Goal: Information Seeking & Learning: Learn about a topic

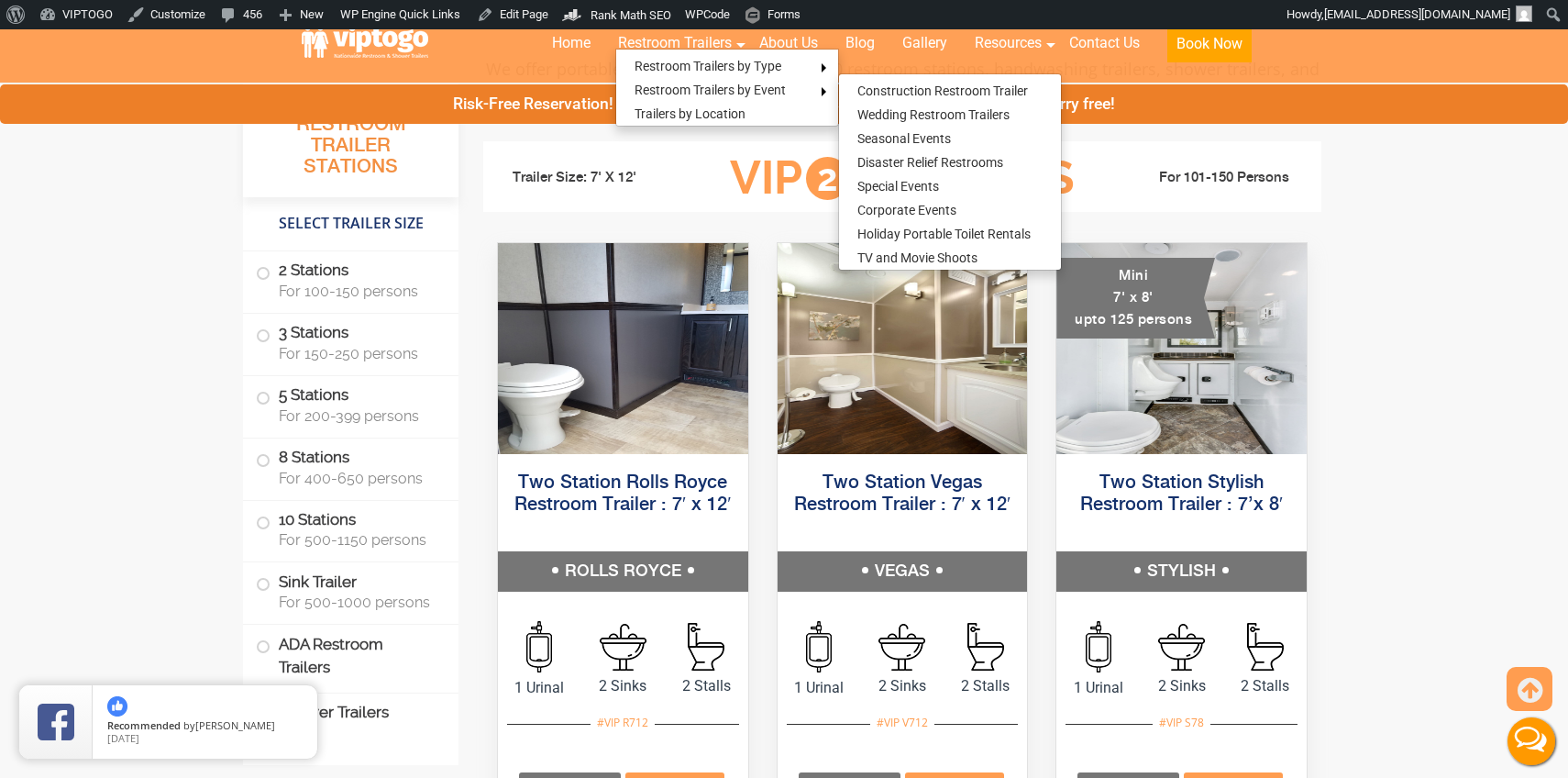
scroll to position [874, 0]
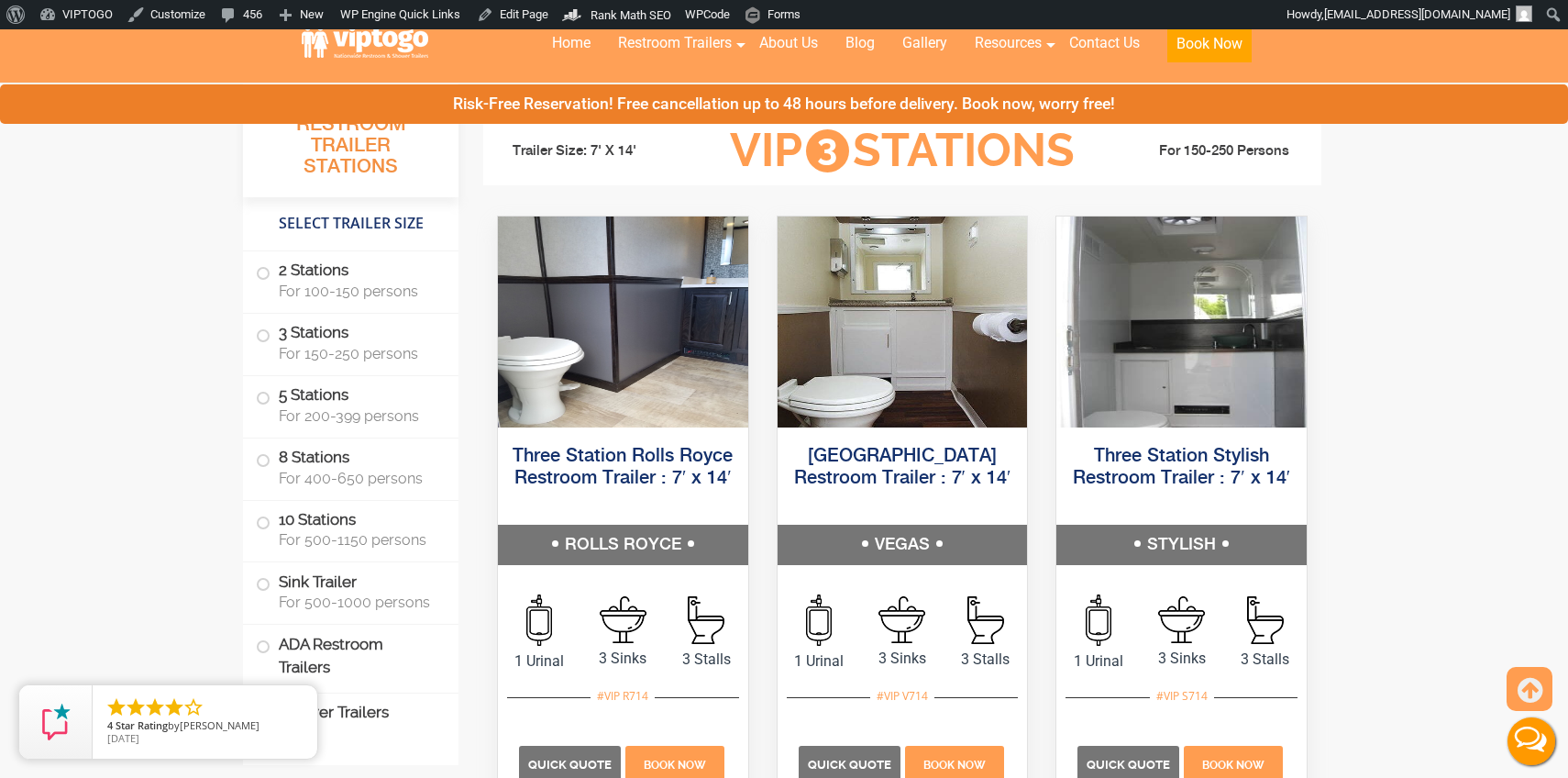
scroll to position [2042, 0]
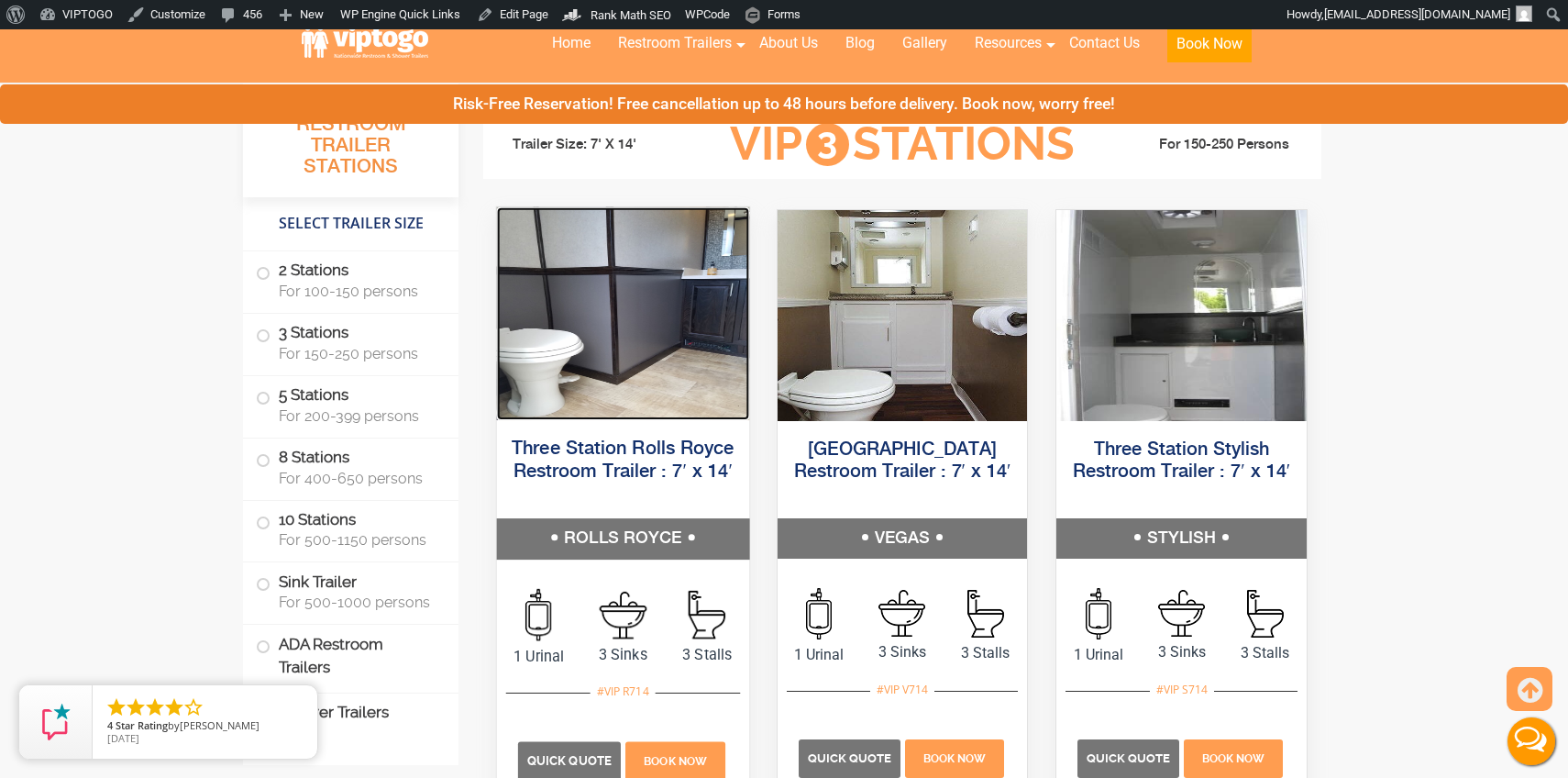
click at [627, 418] on img at bounding box center [623, 312] width 252 height 212
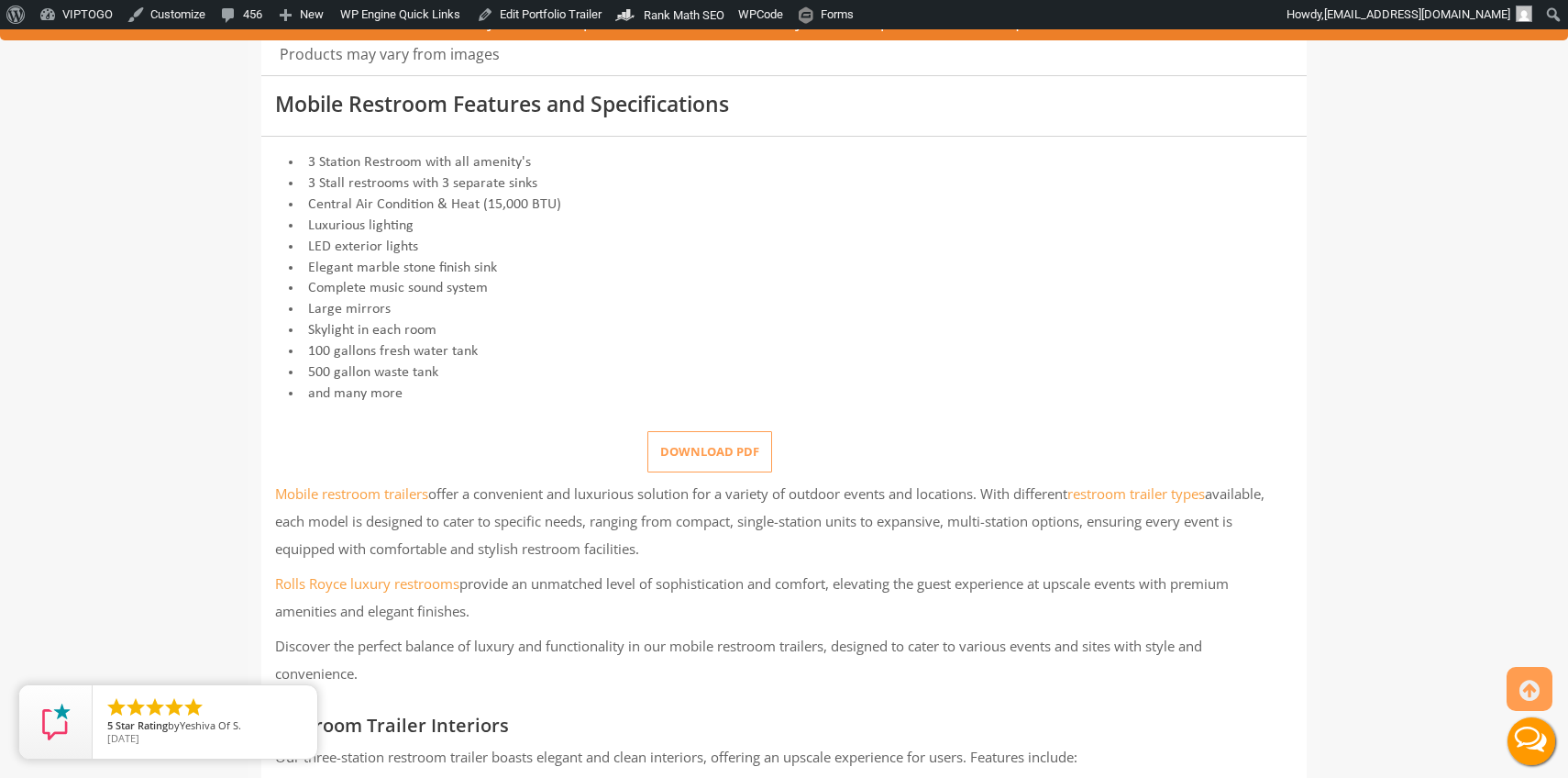
scroll to position [724, 0]
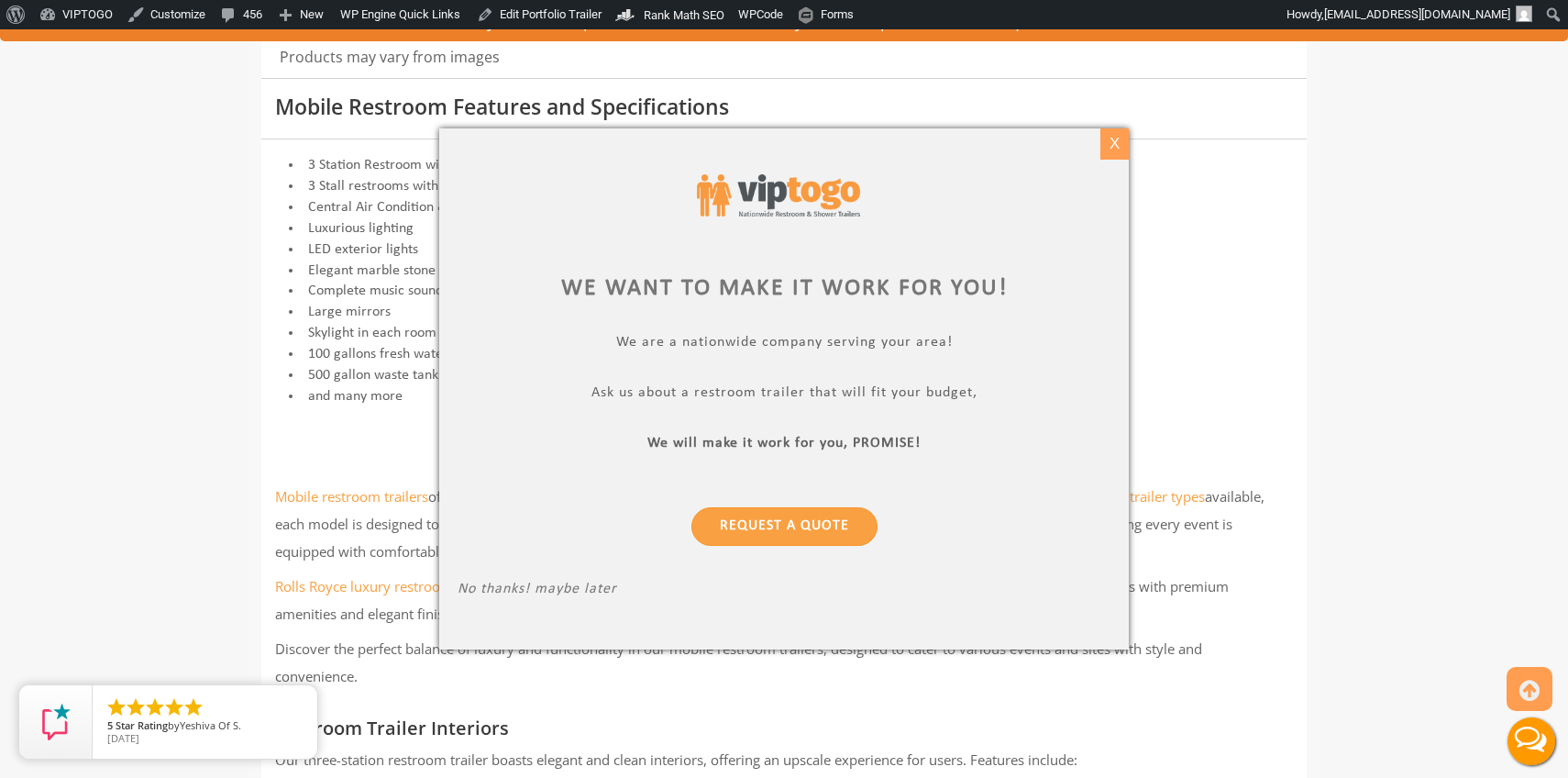
click at [1117, 138] on div "X" at bounding box center [1115, 144] width 29 height 31
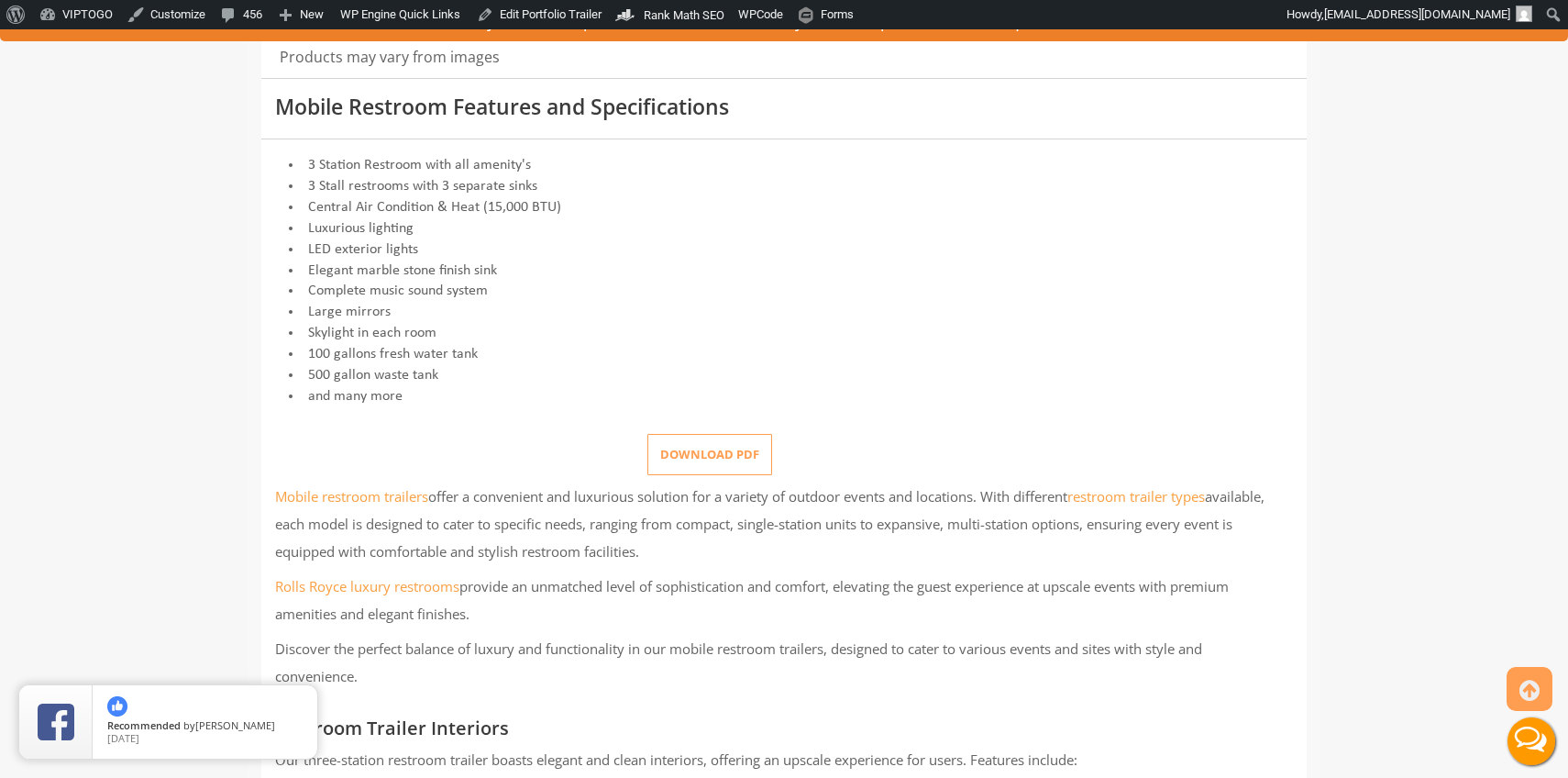
click at [785, 332] on li "Skylight in each room" at bounding box center [784, 333] width 1018 height 21
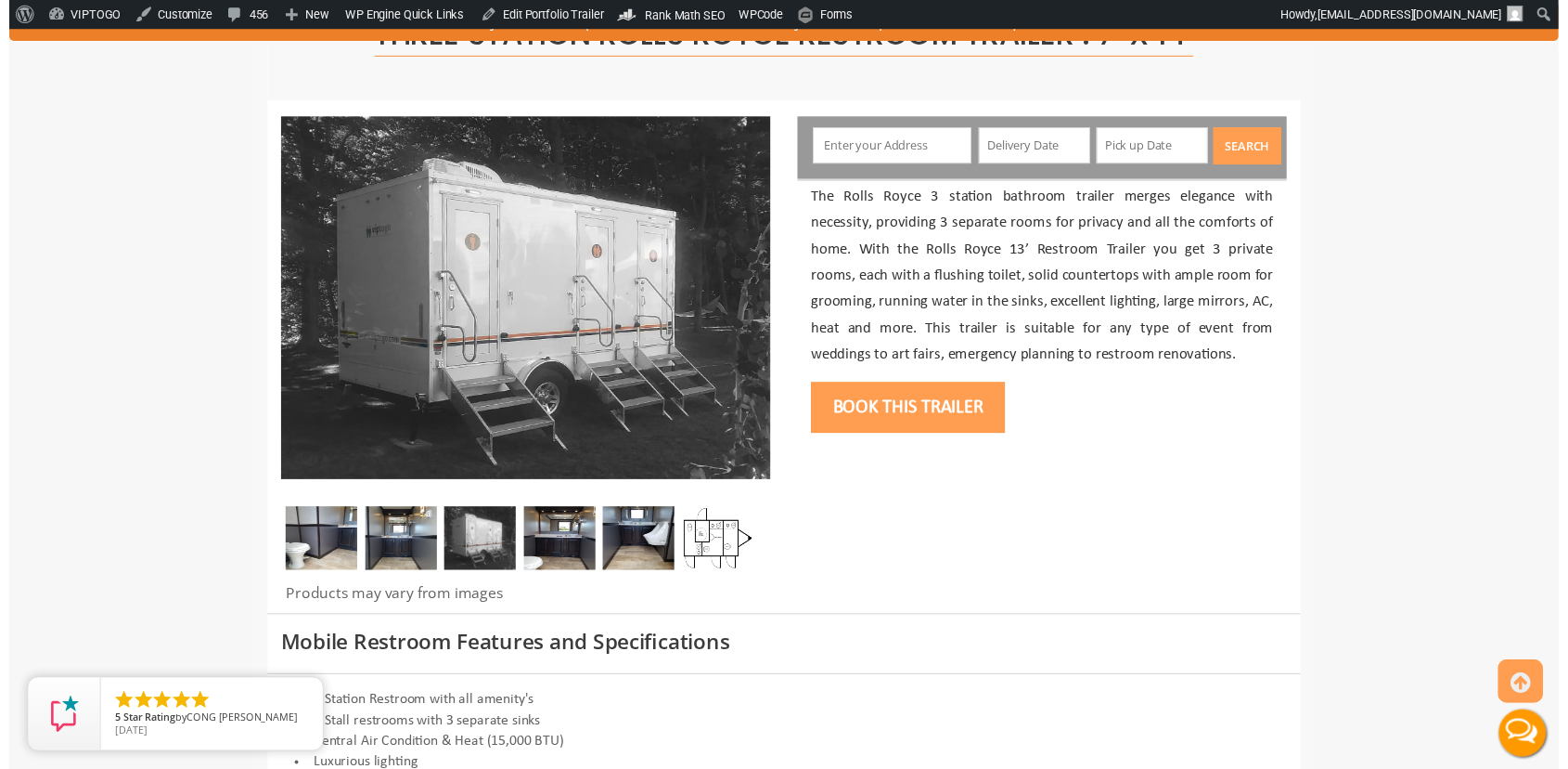
scroll to position [196, 0]
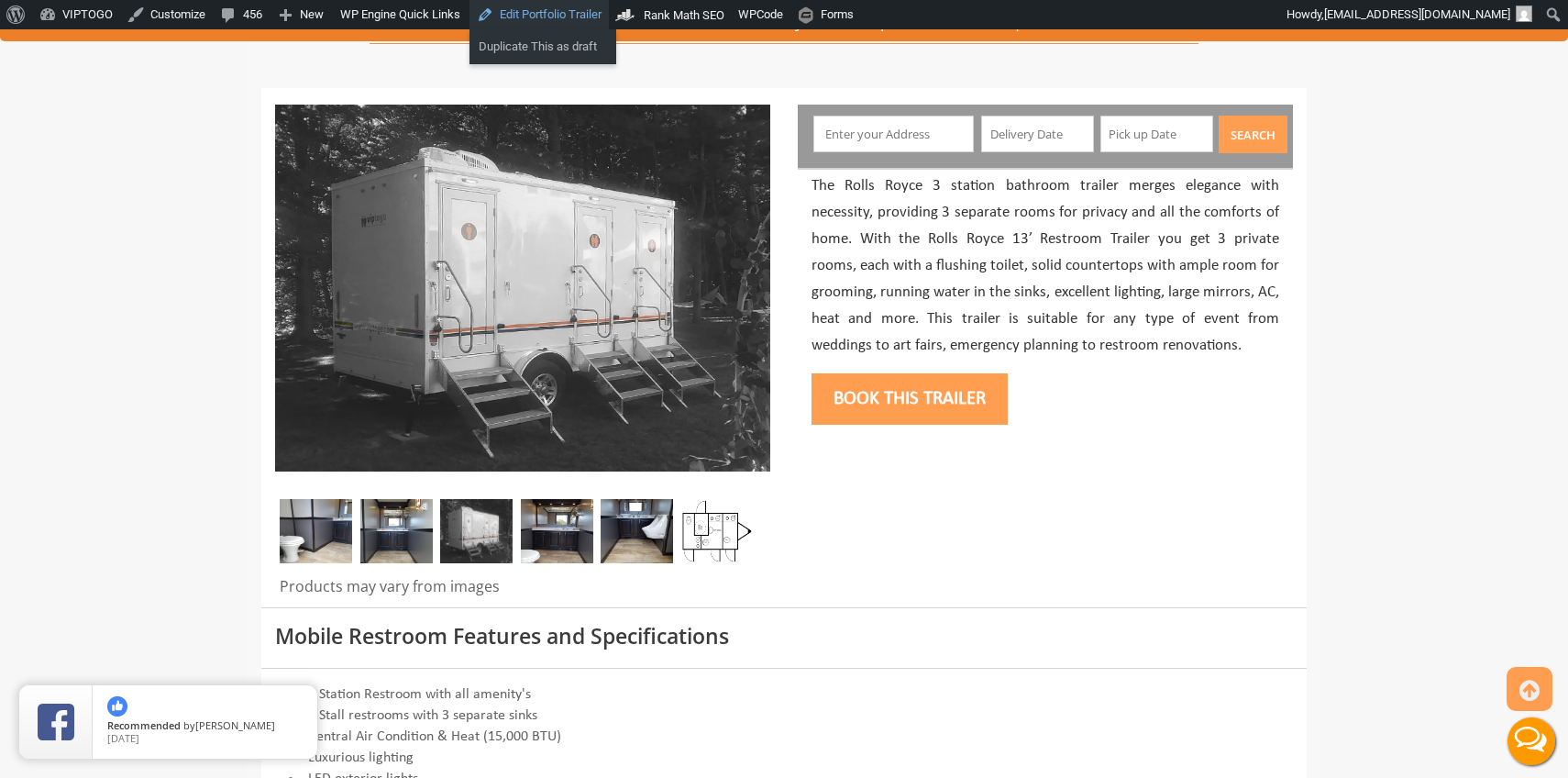
drag, startPoint x: 542, startPoint y: 398, endPoint x: 542, endPoint y: 15, distance: 383.0
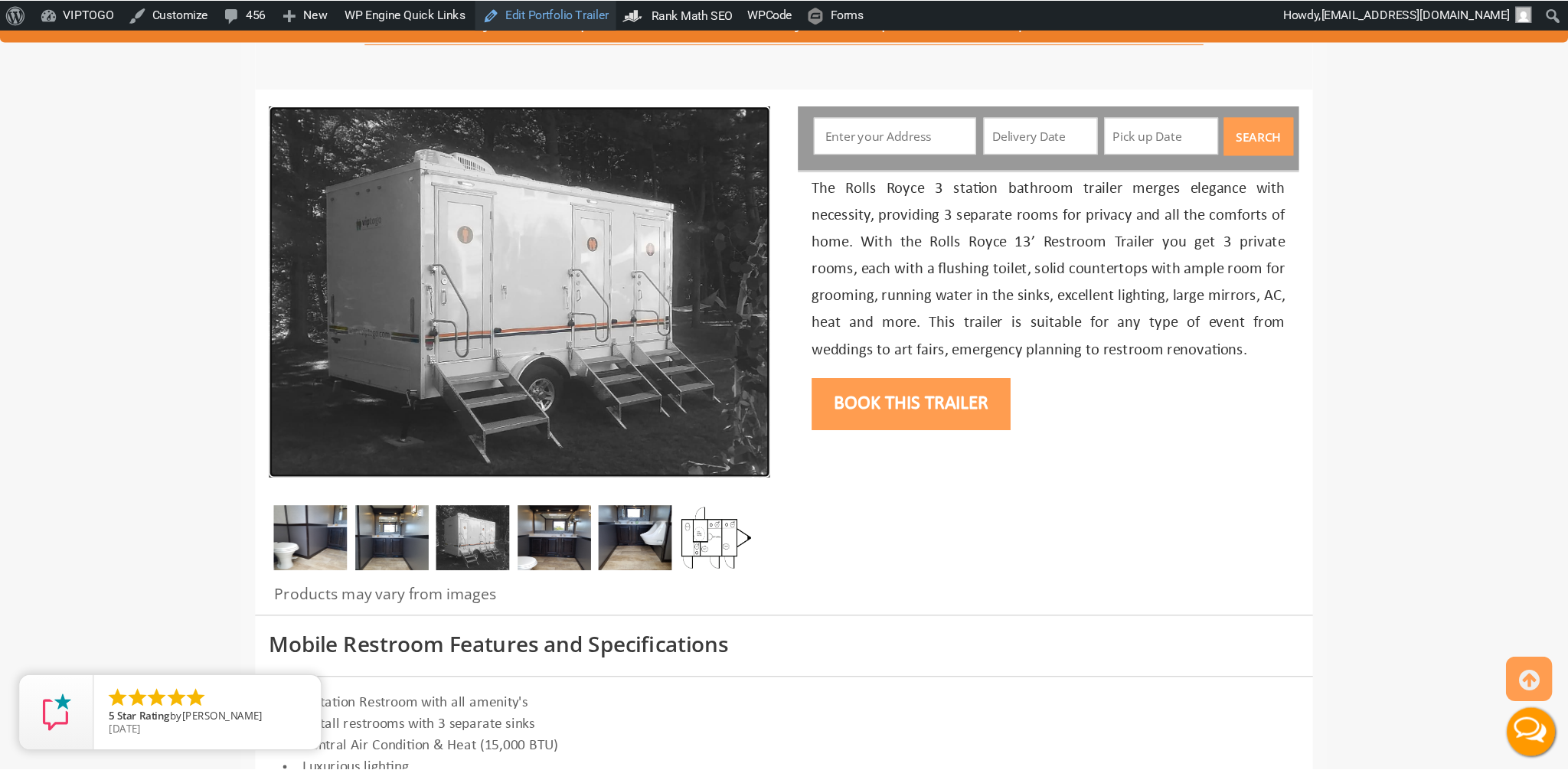
scroll to position [163, 0]
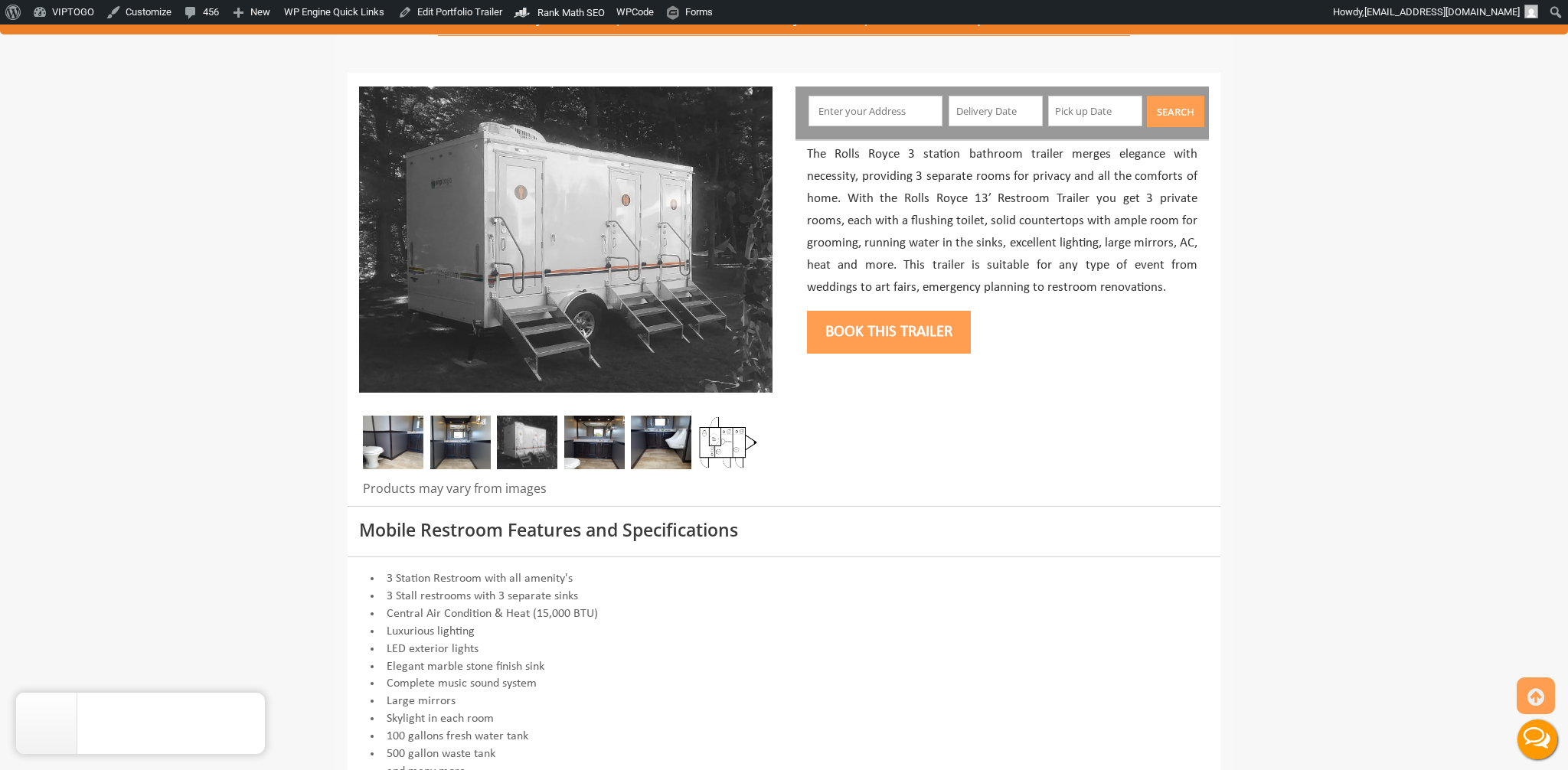
click at [949, 452] on div at bounding box center [784, 289] width 873 height 432
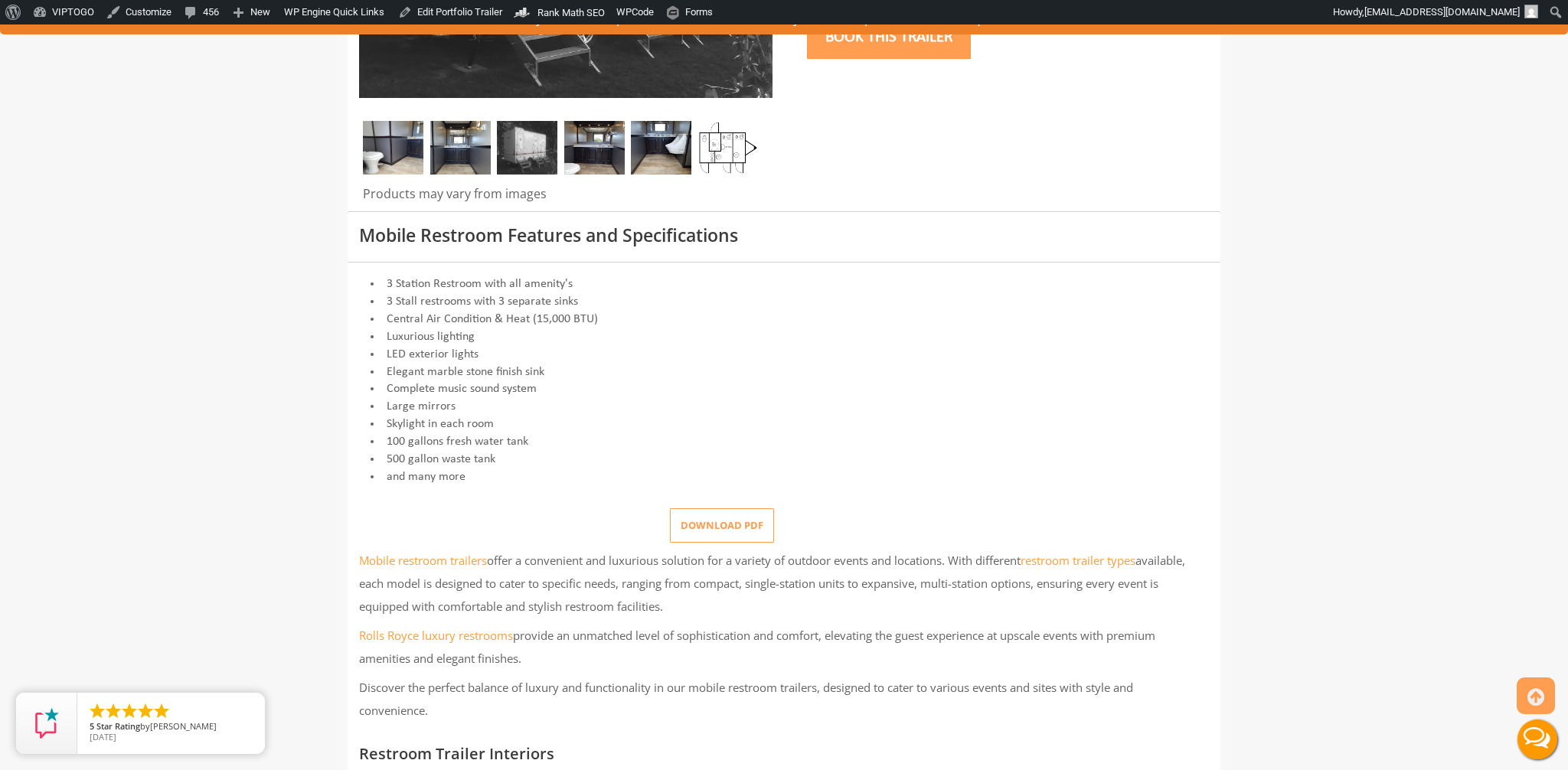
scroll to position [493, 0]
